Goal: Information Seeking & Learning: Learn about a topic

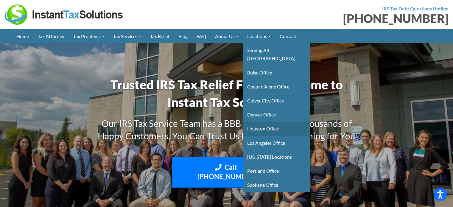
click at [270, 121] on link "Houston Office" at bounding box center [276, 128] width 67 height 14
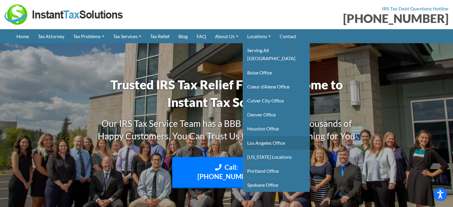
click at [272, 136] on link "Los Angeles Office" at bounding box center [276, 143] width 67 height 14
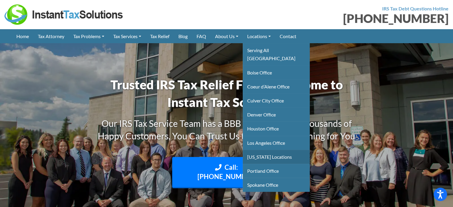
click at [270, 150] on link "[US_STATE] Locations" at bounding box center [276, 157] width 67 height 14
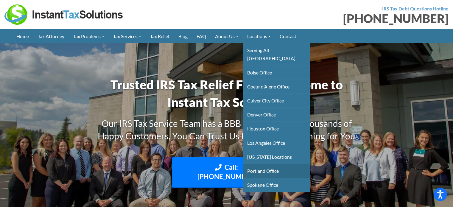
click at [267, 164] on link "Portland Office" at bounding box center [276, 171] width 67 height 14
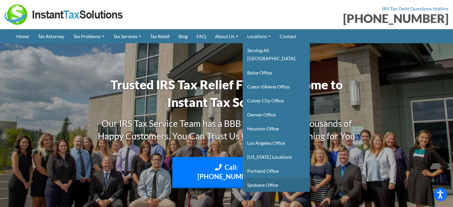
click at [268, 178] on link "Spokane Office" at bounding box center [276, 185] width 67 height 14
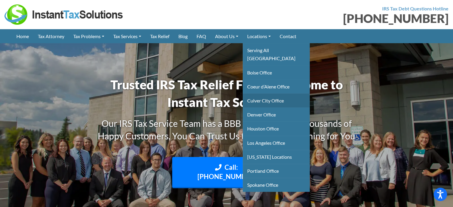
click at [266, 93] on link "Culver City Office" at bounding box center [276, 100] width 67 height 14
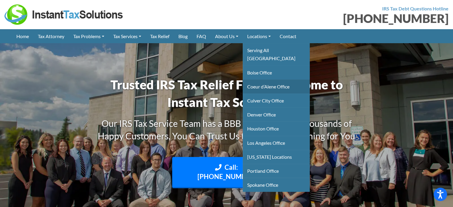
click at [265, 80] on link "Coeur d’Alene Office" at bounding box center [276, 87] width 67 height 14
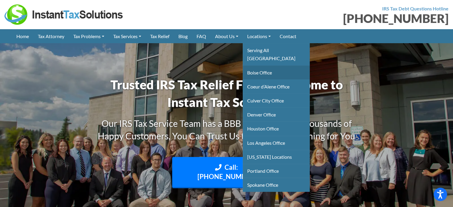
click at [260, 66] on link "Boise Office" at bounding box center [276, 73] width 67 height 14
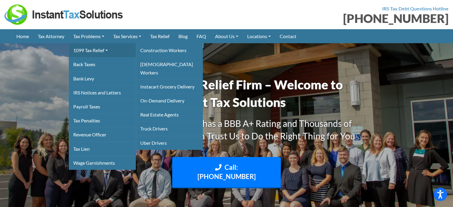
click at [93, 50] on link "1099 Tax Relief" at bounding box center [102, 50] width 67 height 14
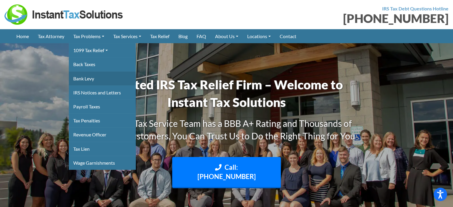
click at [89, 71] on link "Bank Levy" at bounding box center [102, 78] width 67 height 14
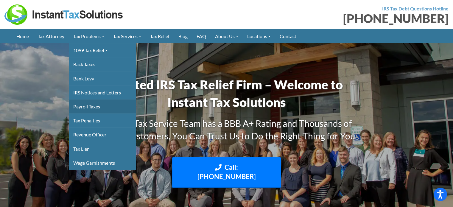
click at [87, 99] on link "Payroll Taxes" at bounding box center [102, 106] width 67 height 14
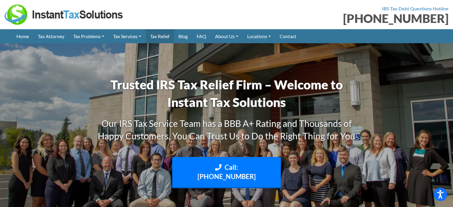
click at [165, 39] on link "Tax Relief" at bounding box center [160, 36] width 28 height 14
click at [182, 38] on link "Blog" at bounding box center [183, 36] width 18 height 14
click at [207, 40] on link "FAQ" at bounding box center [201, 36] width 18 height 14
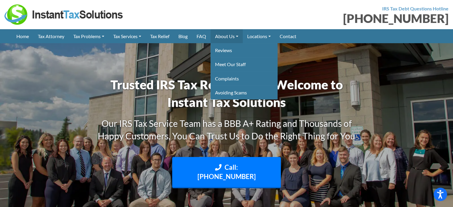
click at [233, 36] on link "About Us" at bounding box center [227, 36] width 32 height 14
click at [227, 61] on link "Meet Our Staff" at bounding box center [244, 64] width 67 height 14
click at [233, 89] on link "Avoiding Scams" at bounding box center [244, 92] width 67 height 14
click at [235, 97] on link "Avoiding Scams" at bounding box center [244, 92] width 67 height 14
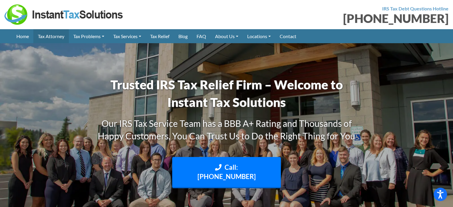
click at [50, 37] on link "Tax Attorney" at bounding box center [50, 36] width 35 height 14
click at [17, 40] on link "Home" at bounding box center [22, 36] width 21 height 14
